Goal: Task Accomplishment & Management: Manage account settings

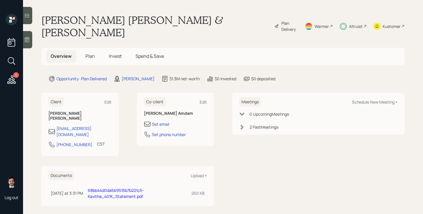
click at [118, 53] on span "Invest" at bounding box center [115, 56] width 13 height 6
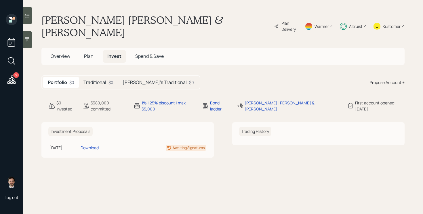
click at [101, 78] on main "[PERSON_NAME] [PERSON_NAME] & [PERSON_NAME] Amdem Plan Delivery Warmer Altruist…" at bounding box center [223, 107] width 400 height 214
click at [142, 80] on h5 "[PERSON_NAME]'s Traditional" at bounding box center [155, 82] width 64 height 5
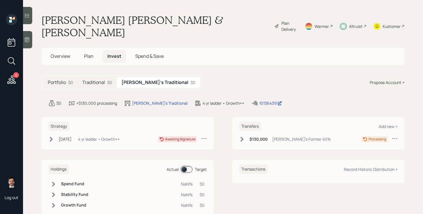
click at [397, 136] on icon at bounding box center [395, 139] width 6 height 6
click at [368, 147] on div "Edit transfer" at bounding box center [376, 149] width 41 height 5
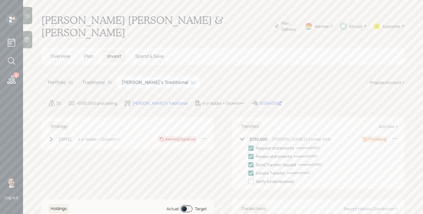
select select "46cef4b6-889d-4cc5-9ad9-d5057974c855"
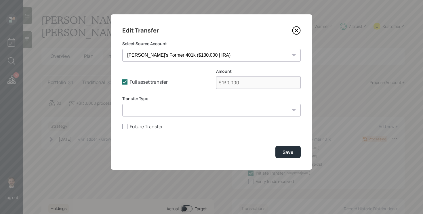
click at [295, 31] on icon at bounding box center [296, 30] width 2 height 2
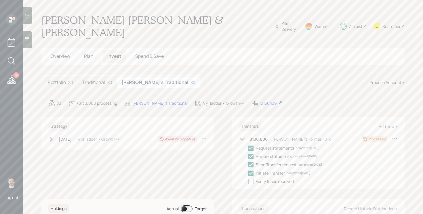
click at [88, 53] on span "Plan" at bounding box center [88, 56] width 9 height 6
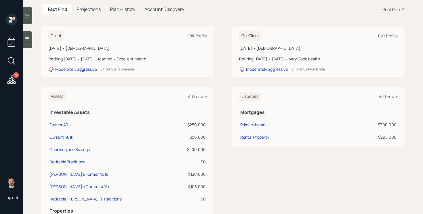
scroll to position [74, 0]
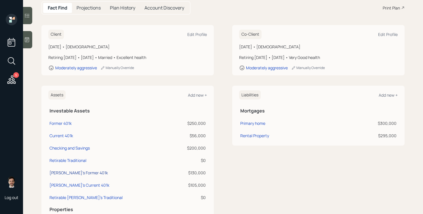
click at [79, 170] on div "[PERSON_NAME]'s Former 401k" at bounding box center [78, 173] width 58 height 6
select select "ira"
select select "balanced"
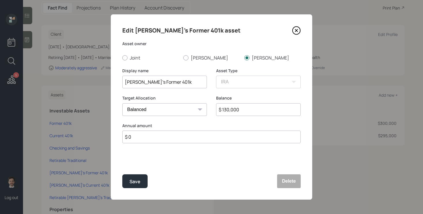
click at [247, 108] on input "$ 130,000" at bounding box center [258, 109] width 85 height 13
type input "$ 140,000"
click at [122, 174] on button "Save" at bounding box center [134, 181] width 25 height 14
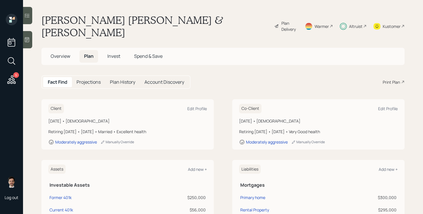
click at [115, 53] on span "Invest" at bounding box center [113, 56] width 13 height 6
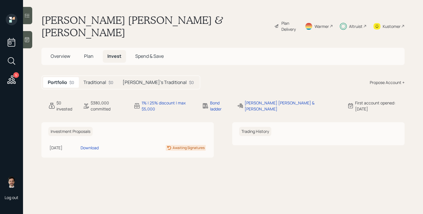
click at [94, 80] on h5 "Traditional" at bounding box center [94, 82] width 23 height 5
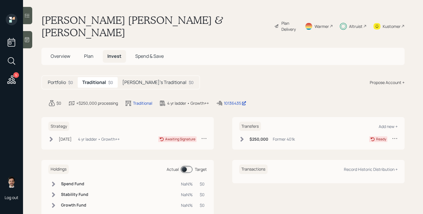
click at [154, 80] on h5 "[PERSON_NAME]'s Traditional" at bounding box center [154, 82] width 64 height 5
